Goal: Transaction & Acquisition: Book appointment/travel/reservation

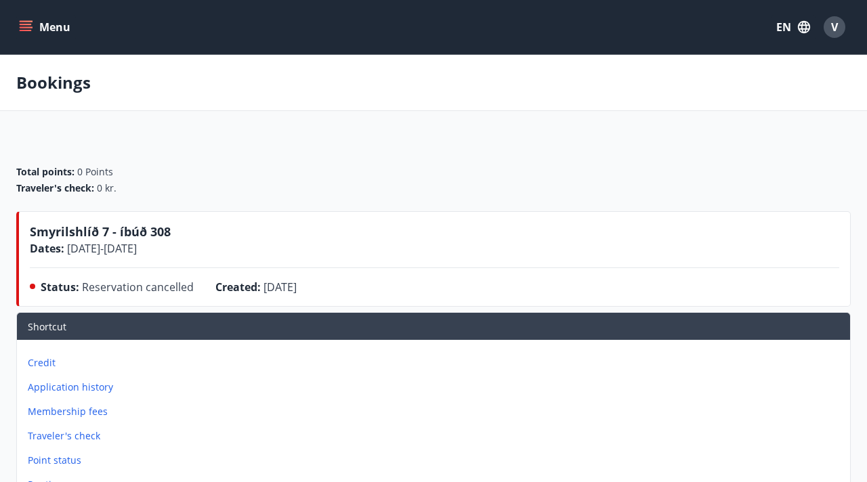
click at [43, 36] on button "Menu" at bounding box center [46, 27] width 60 height 24
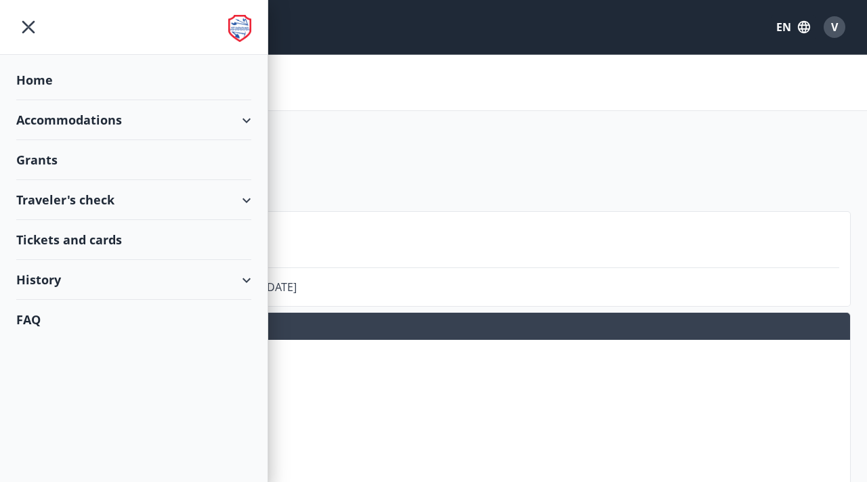
click at [60, 121] on div "Accommodations" at bounding box center [133, 120] width 235 height 40
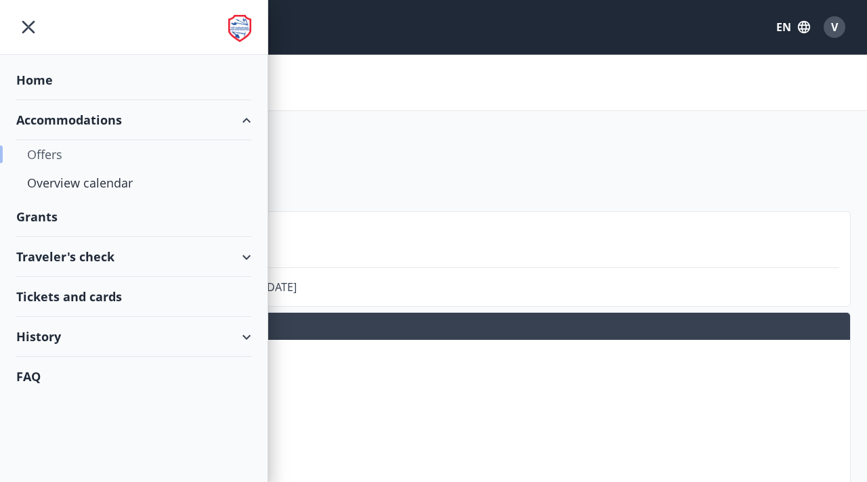
click at [55, 154] on div "Offers" at bounding box center [133, 154] width 213 height 28
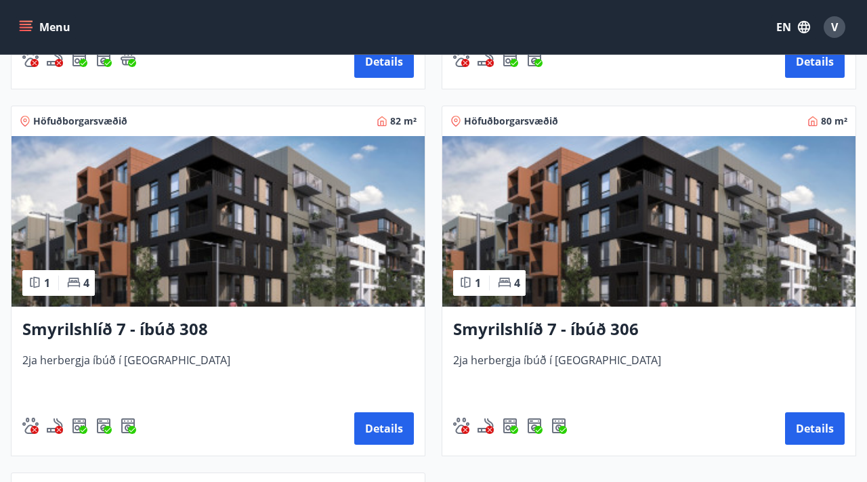
scroll to position [930, 0]
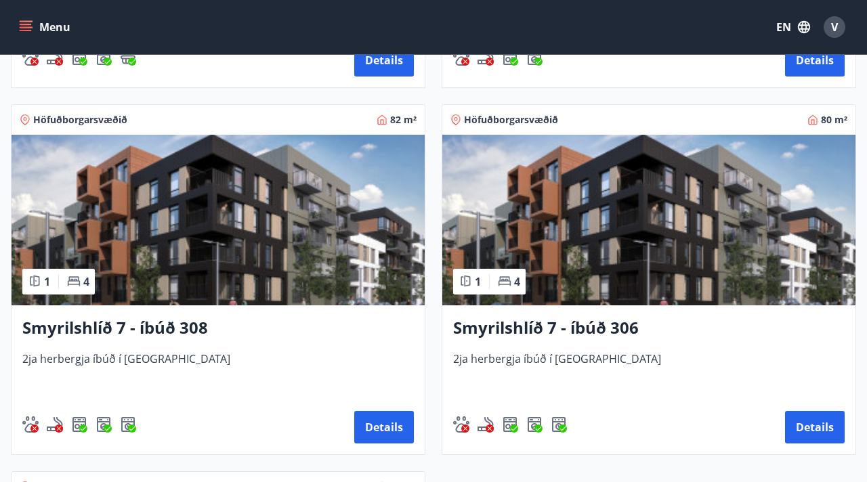
click at [207, 332] on h3 "Smyrilshlíð 7 - íbúð 308" at bounding box center [218, 328] width 392 height 24
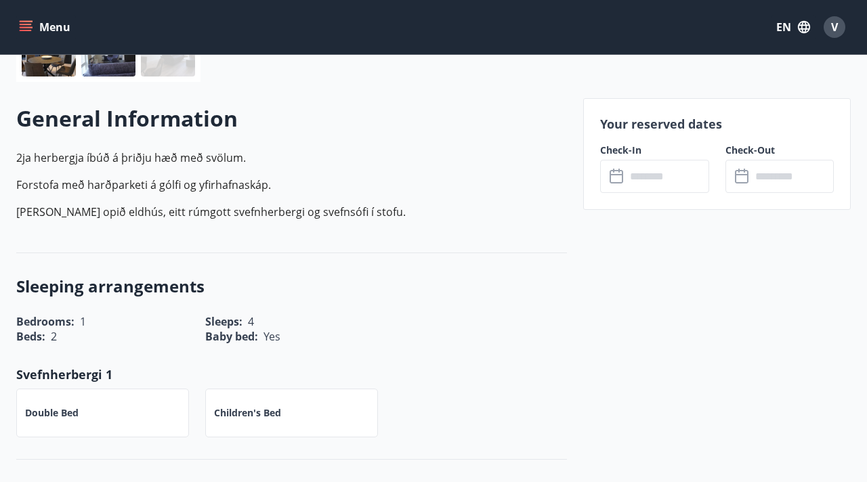
scroll to position [345, 0]
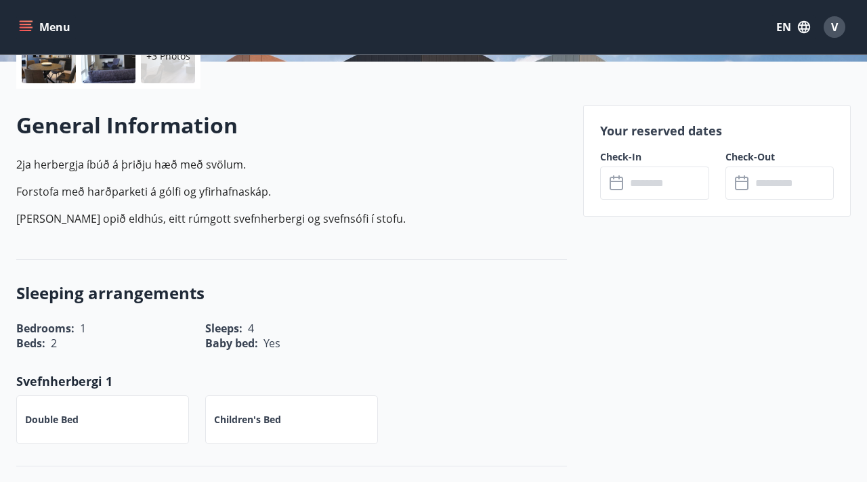
click at [651, 184] on input "text" at bounding box center [667, 183] width 83 height 33
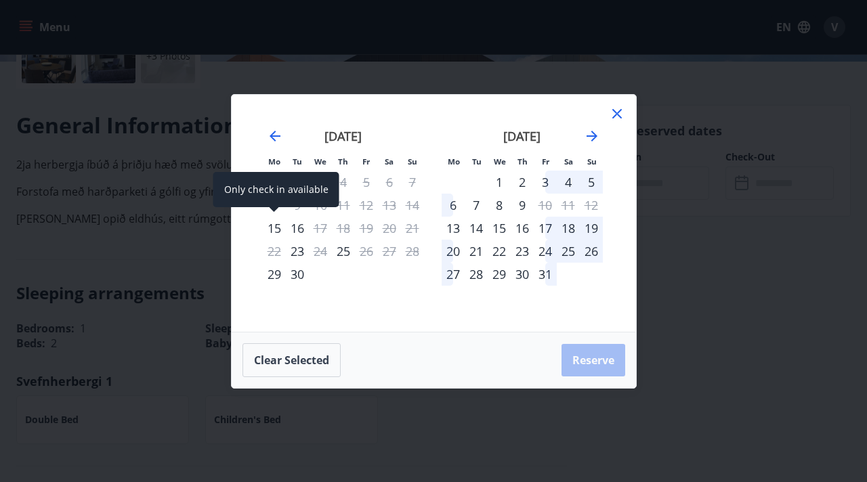
click at [274, 232] on div "15" at bounding box center [274, 228] width 23 height 23
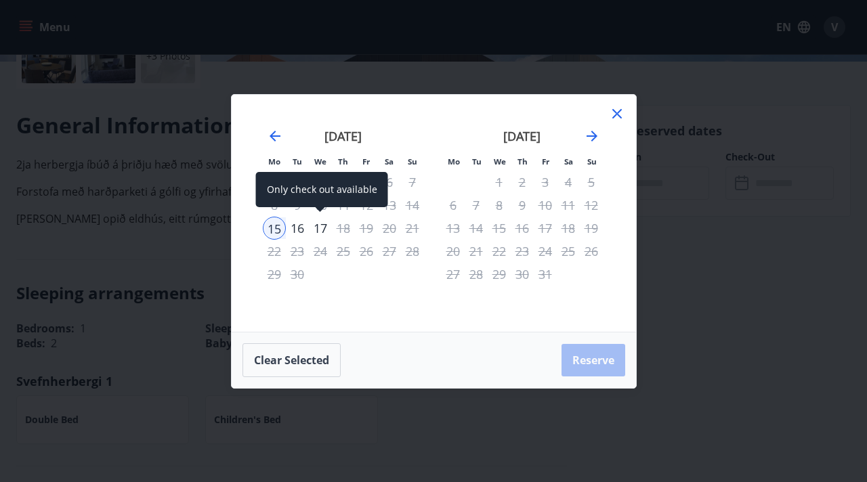
click at [320, 225] on div "17" at bounding box center [320, 228] width 23 height 23
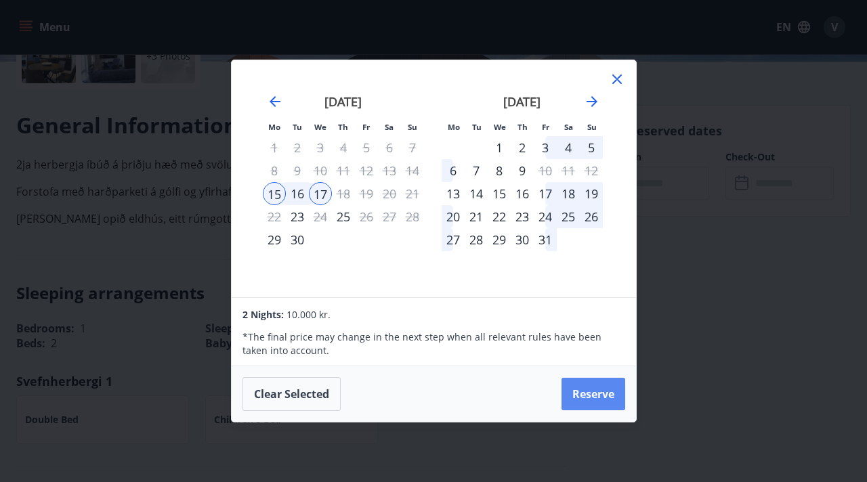
click at [568, 392] on button "Reserve" at bounding box center [594, 394] width 64 height 33
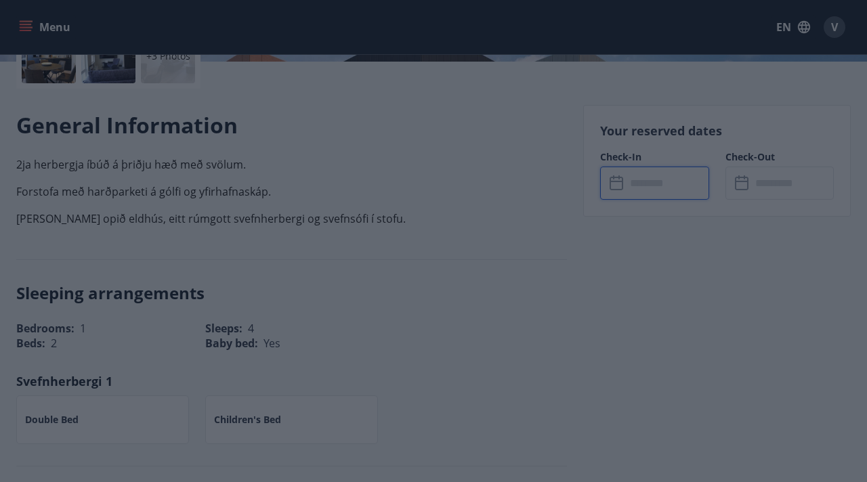
type input "******"
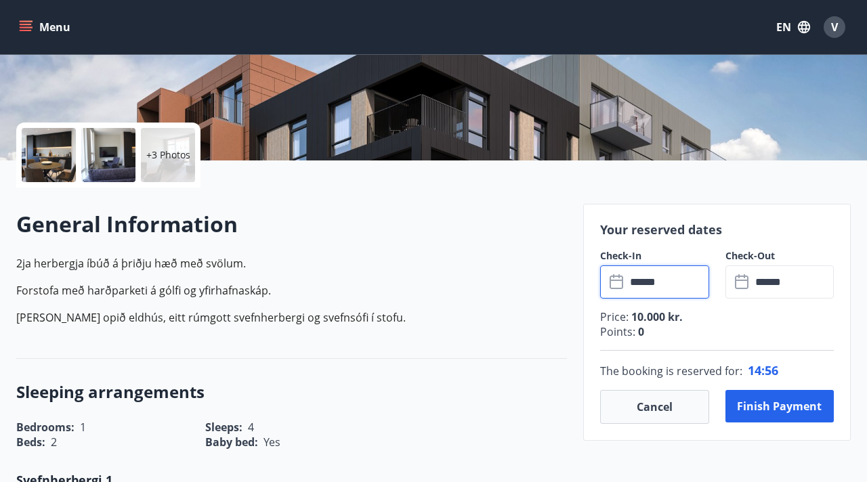
scroll to position [245, 0]
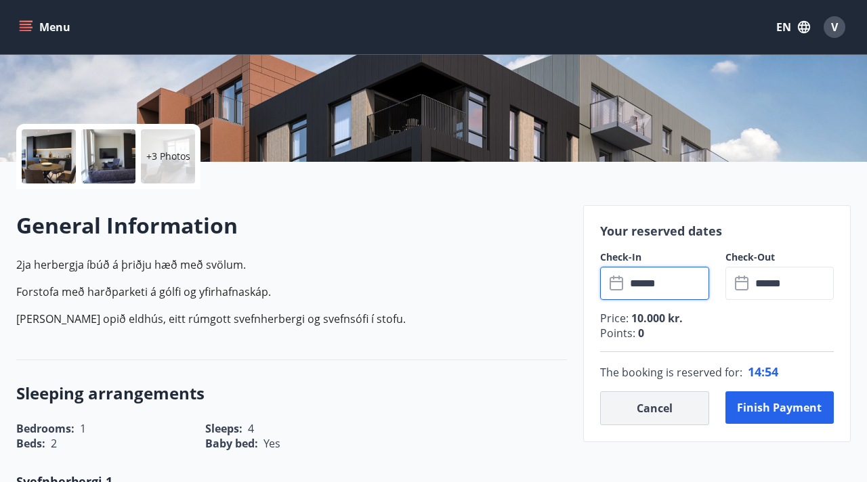
click at [617, 401] on button "Cancel" at bounding box center [654, 409] width 108 height 34
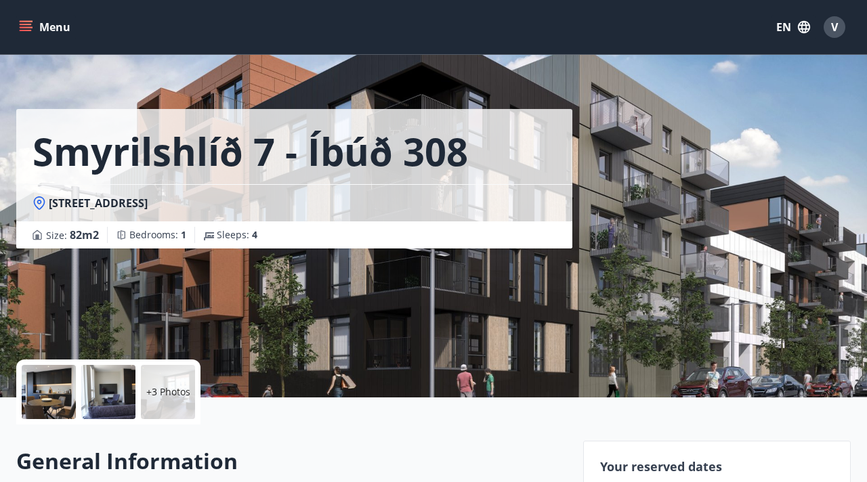
scroll to position [0, 0]
